Goal: Check status: Check status

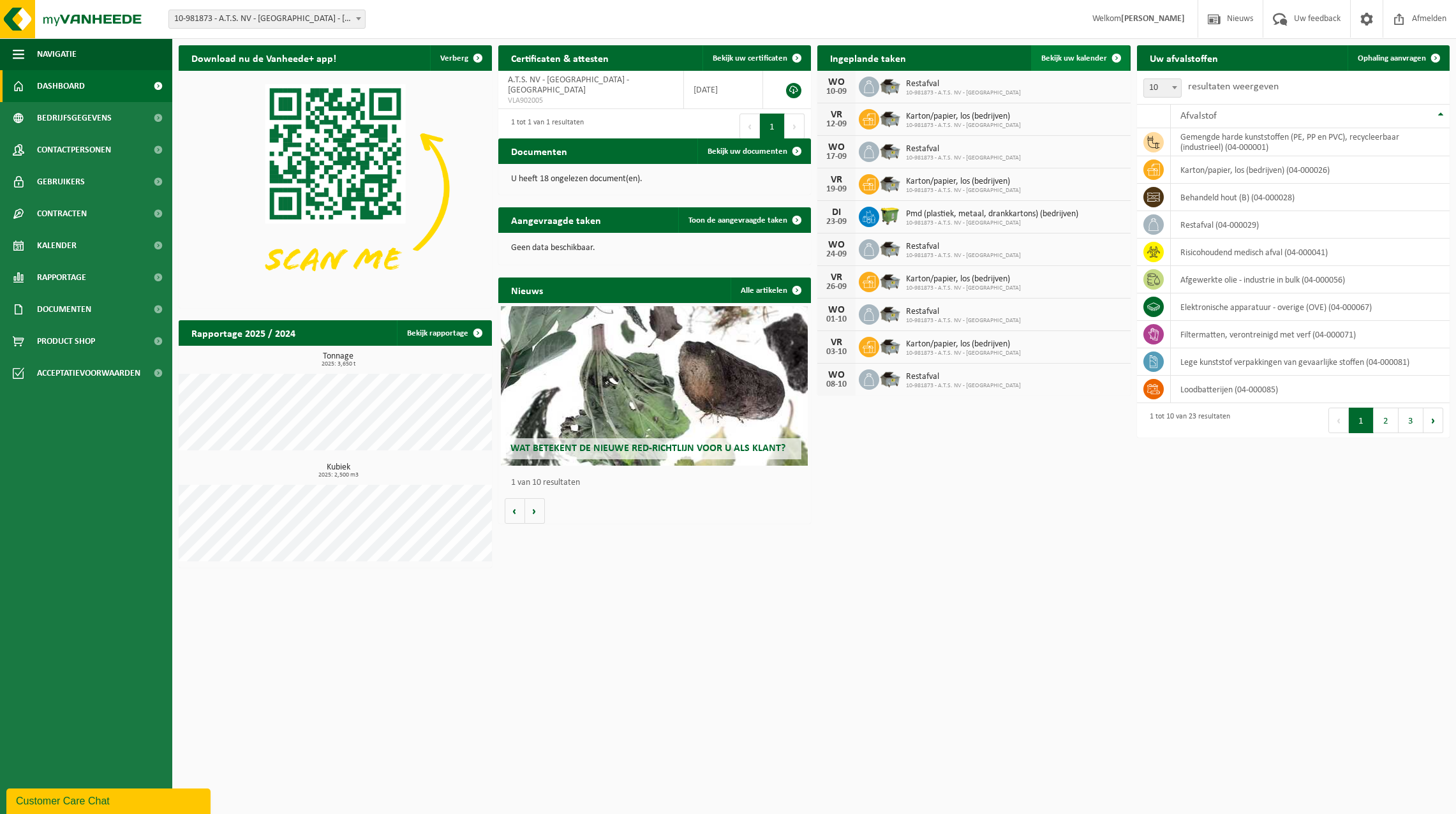
click at [1079, 59] on span "Bekijk uw kalender" at bounding box center [1074, 58] width 66 height 9
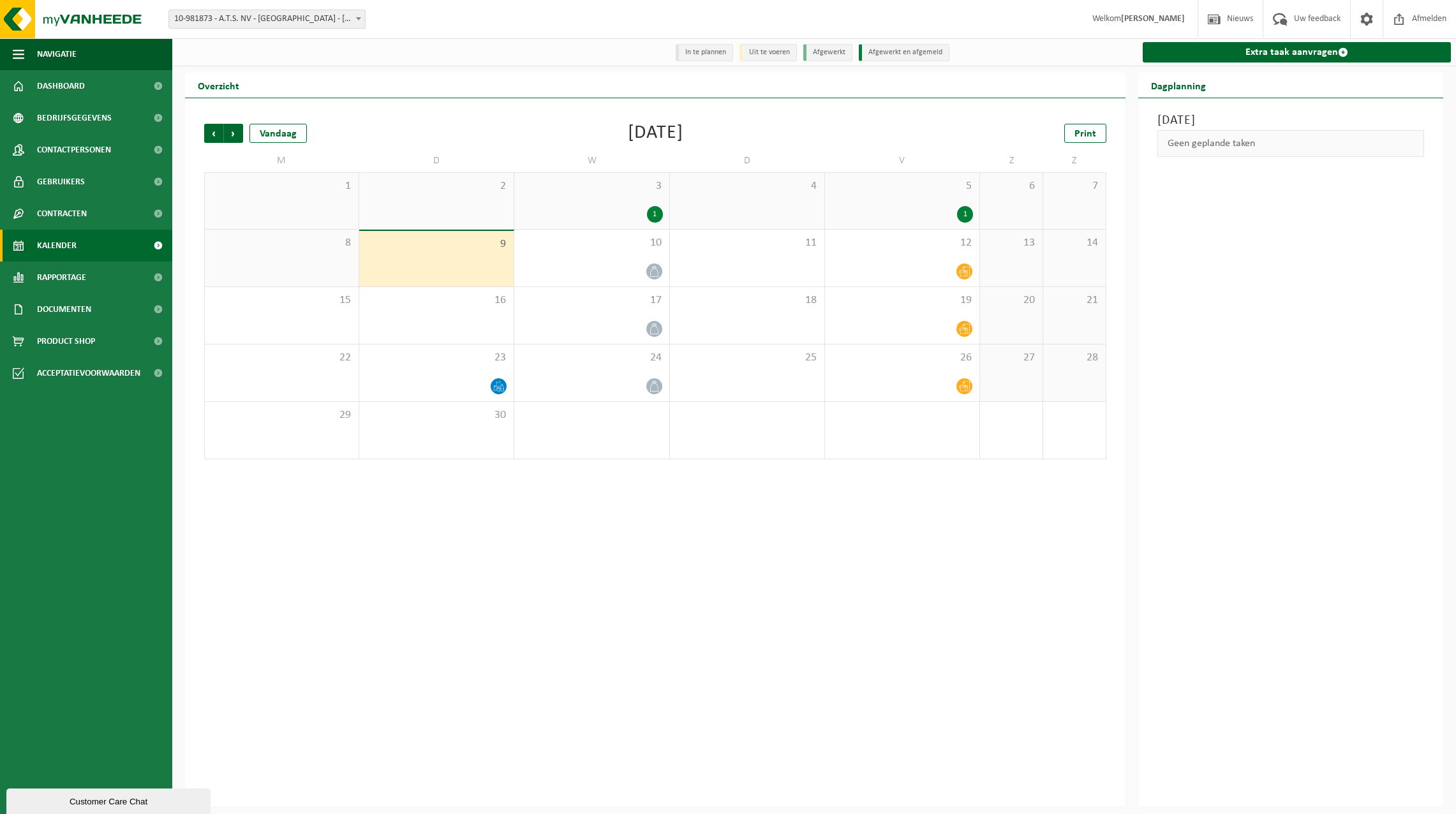
click at [710, 48] on li "In te plannen" at bounding box center [704, 53] width 57 height 17
copy li "plannen"
click at [1265, 148] on div "Geen geplande taken" at bounding box center [1291, 144] width 266 height 27
click at [964, 213] on div "1" at bounding box center [965, 213] width 16 height 16
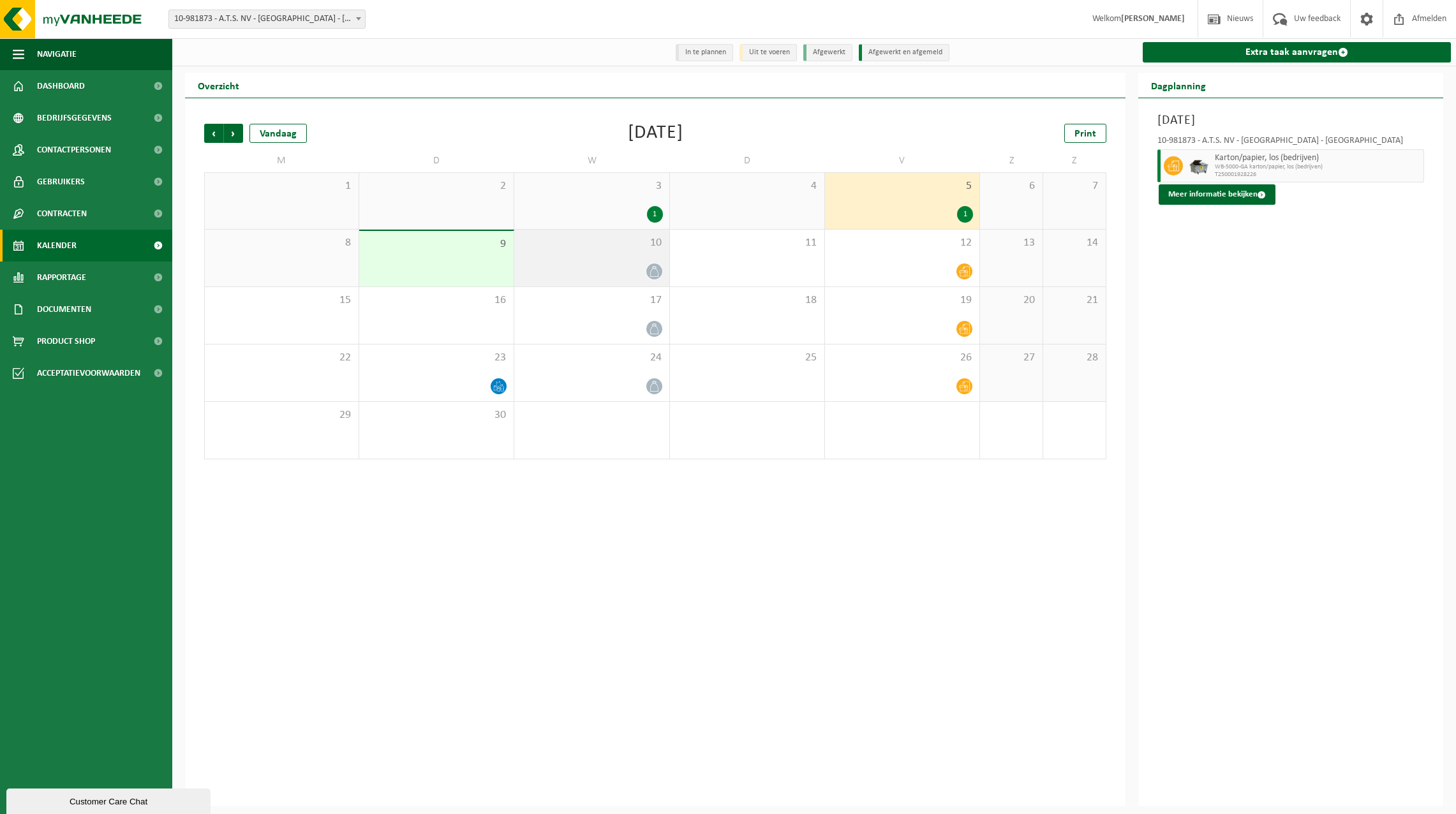
click at [652, 267] on icon at bounding box center [654, 271] width 11 height 11
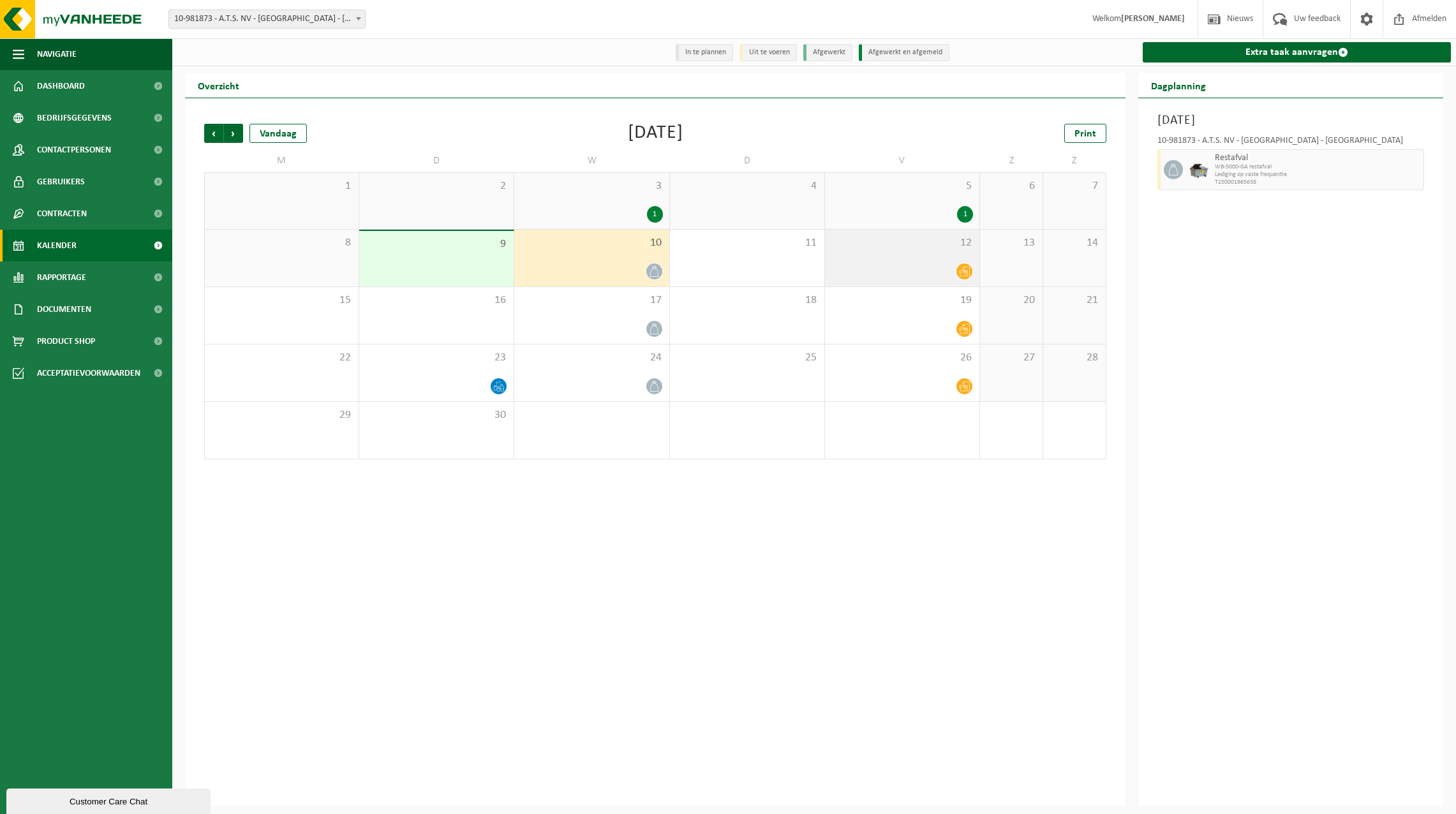
click at [967, 272] on icon at bounding box center [964, 271] width 11 height 11
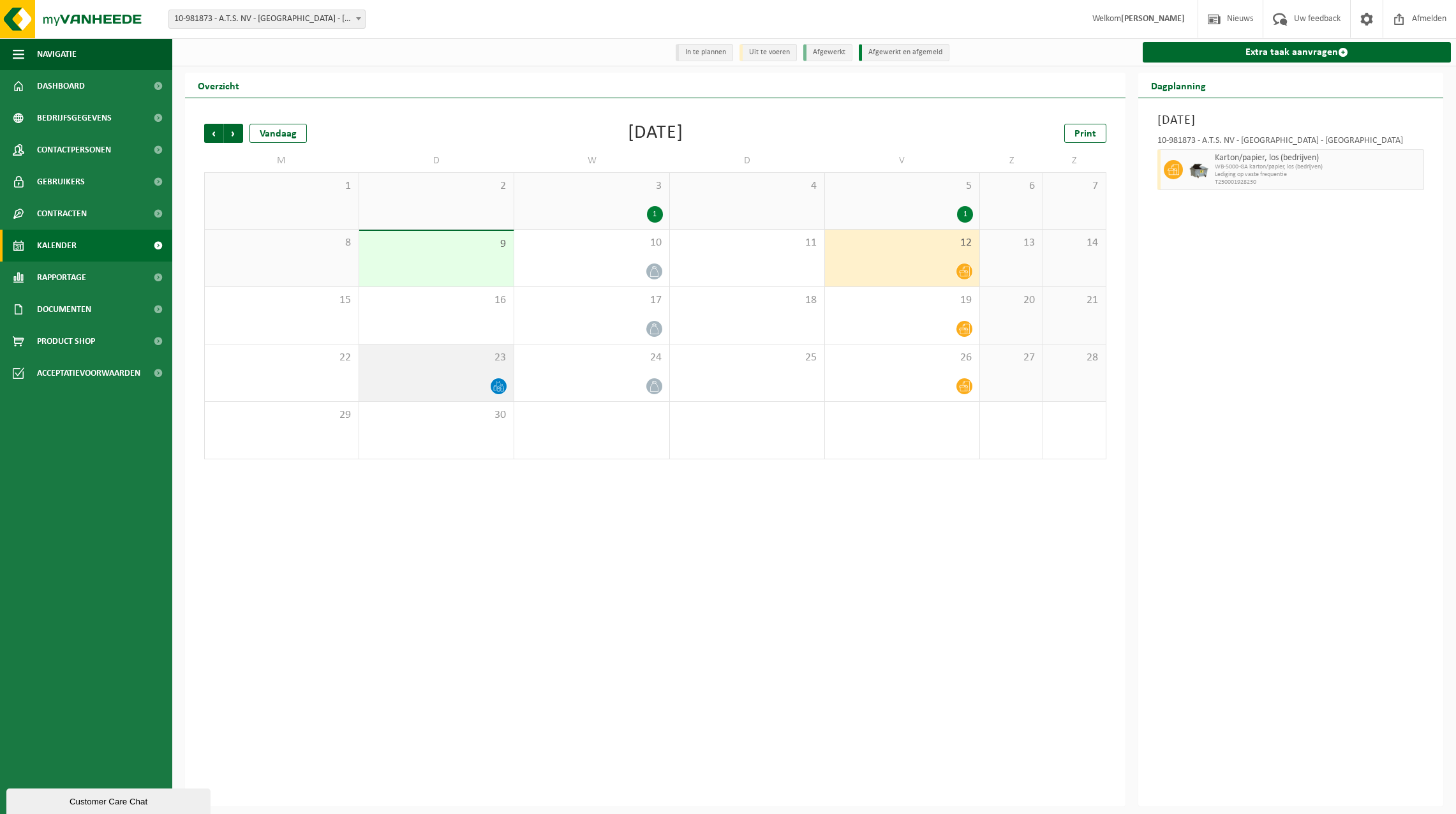
click at [494, 382] on icon at bounding box center [498, 385] width 11 height 11
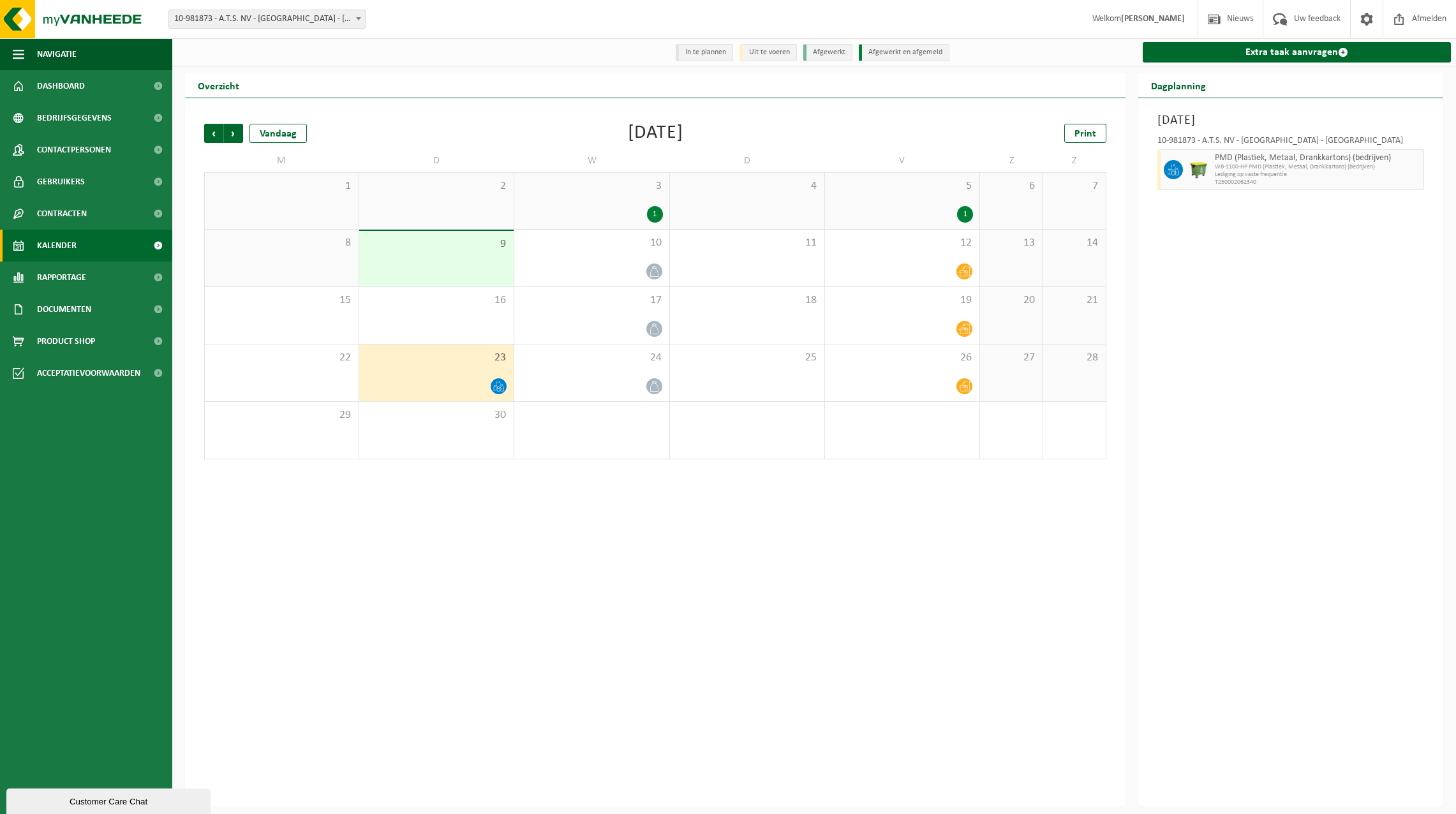
click at [759, 54] on li "Uit te voeren" at bounding box center [768, 53] width 57 height 17
click at [698, 52] on li "In te plannen" at bounding box center [704, 53] width 57 height 17
click at [496, 387] on icon at bounding box center [498, 385] width 11 height 11
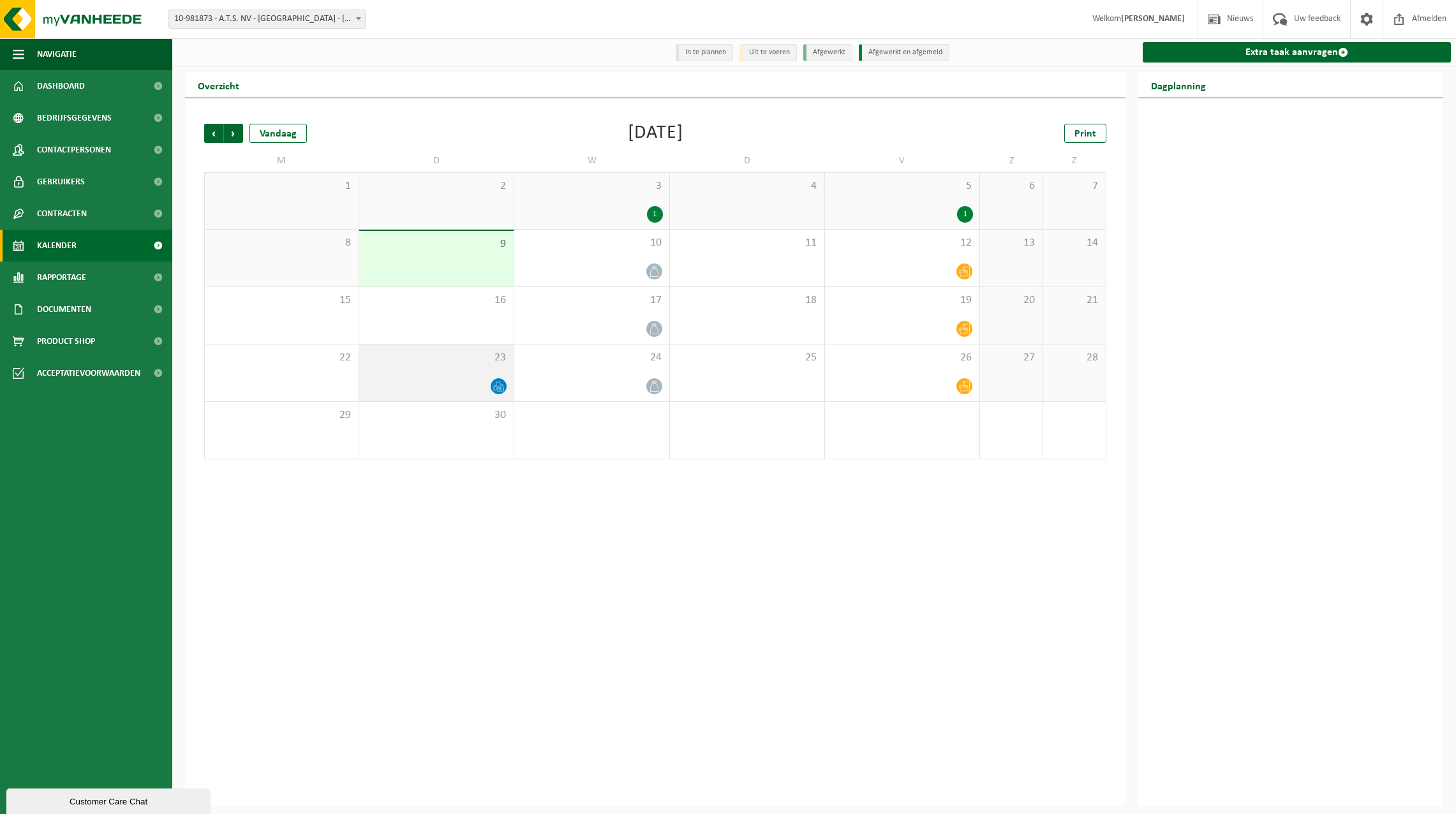
click at [498, 387] on icon at bounding box center [498, 385] width 11 height 11
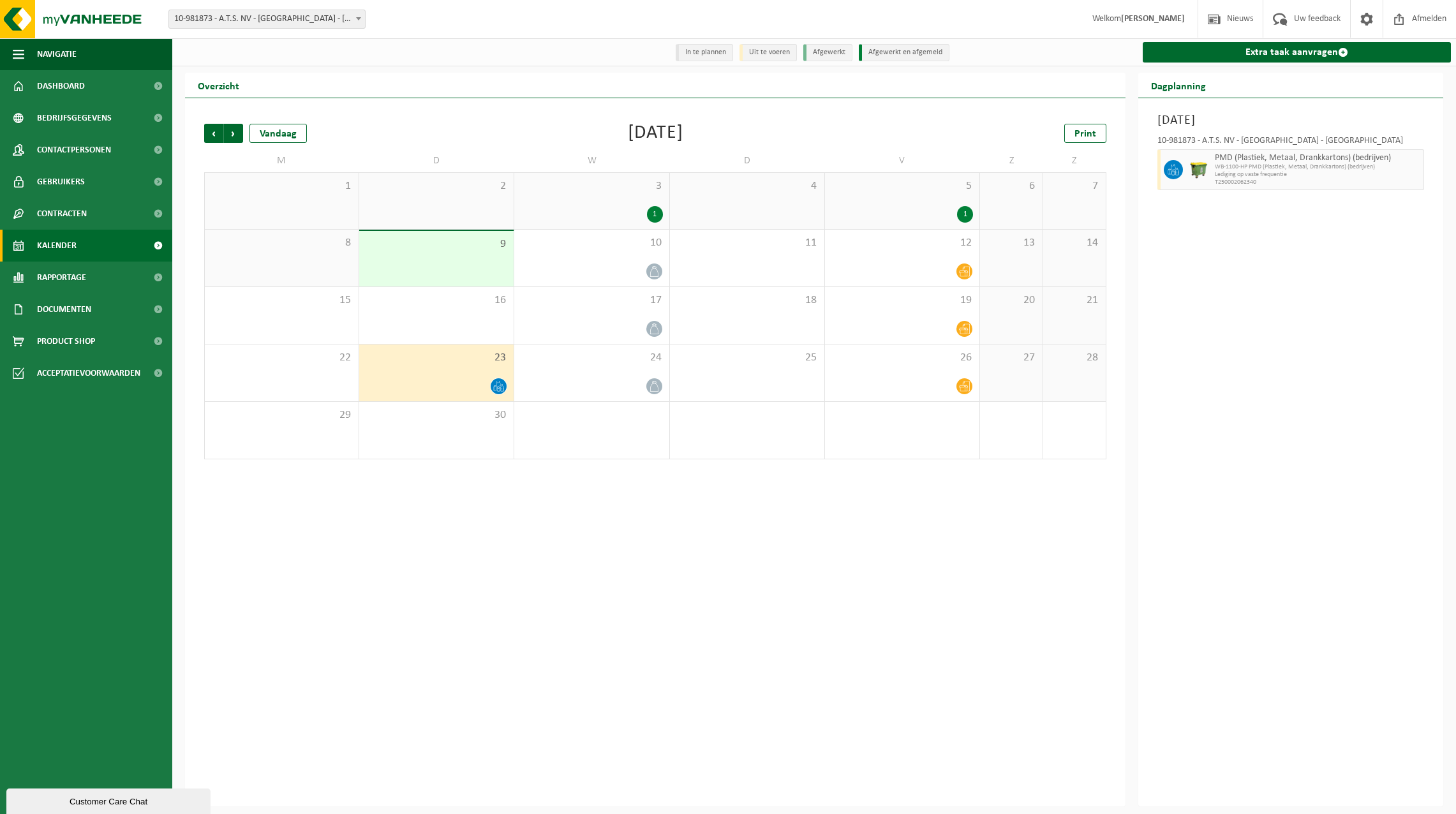
click at [498, 387] on icon at bounding box center [498, 385] width 11 height 11
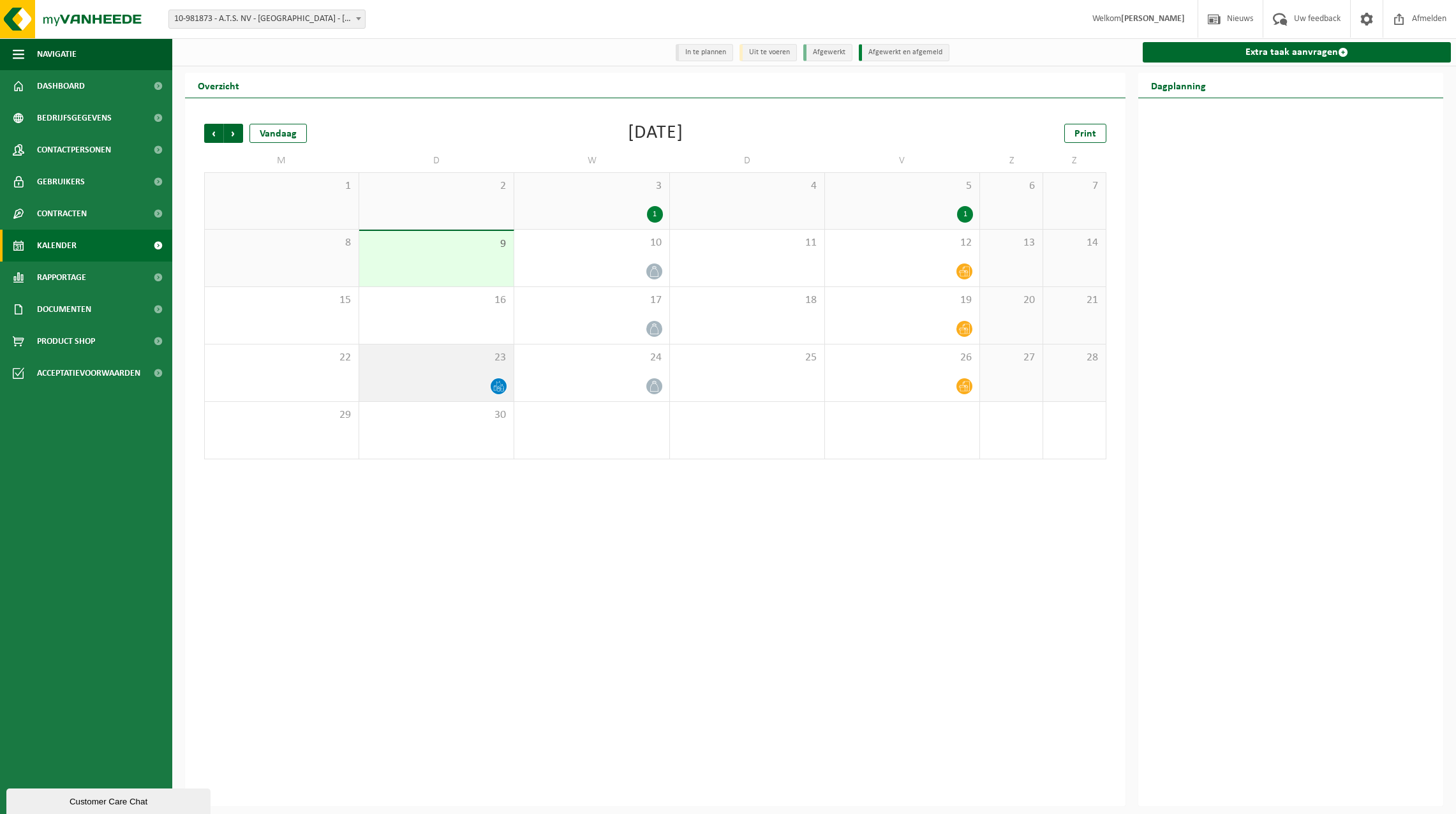
click at [498, 387] on icon at bounding box center [498, 385] width 11 height 11
